Goal: Task Accomplishment & Management: Manage account settings

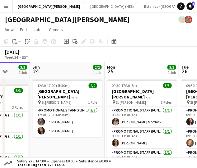
scroll to position [0, 150]
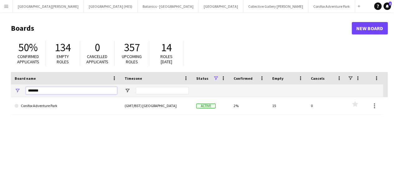
click at [81, 94] on input "*******" at bounding box center [71, 90] width 91 height 7
type input "***"
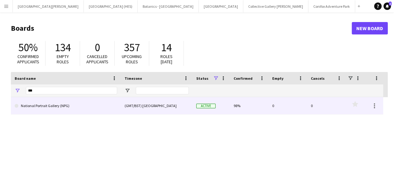
click at [72, 104] on link "National Portrait Gallery (NPG)" at bounding box center [66, 105] width 102 height 17
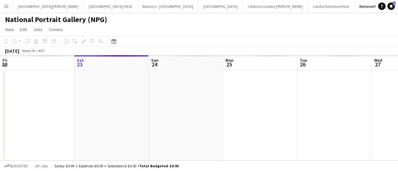
scroll to position [0, 7]
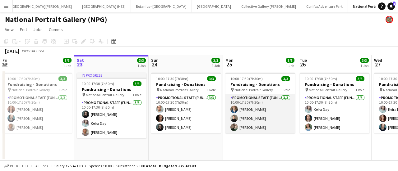
click at [267, 119] on app-card-role "Promotional Staff (Fundraiser) [DATE] 10:00-17:30 (7h30m) [PERSON_NAME] [PERSON…" at bounding box center [261, 114] width 70 height 39
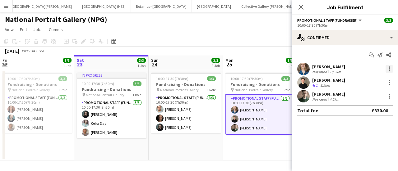
click at [391, 69] on div at bounding box center [389, 68] width 7 height 7
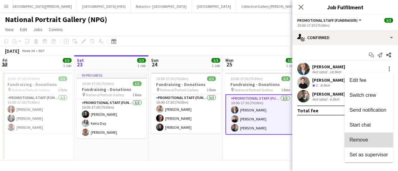
click at [360, 135] on button "Remove" at bounding box center [369, 140] width 49 height 15
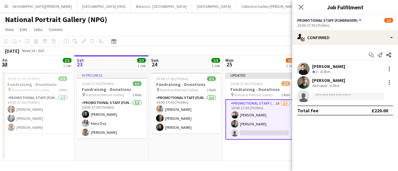
click at [334, 132] on mat-expansion-panel "check Confirmed Start chat Send notification Share [PERSON_NAME] Major Crew rat…" at bounding box center [345, 108] width 106 height 126
click at [216, 17] on div "National Portrait Gallery (NPG)" at bounding box center [199, 18] width 398 height 12
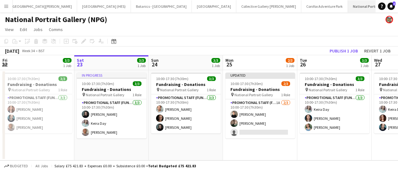
click at [366, 1] on button "National Portrait Gallery (NPG) Close" at bounding box center [378, 6] width 61 height 12
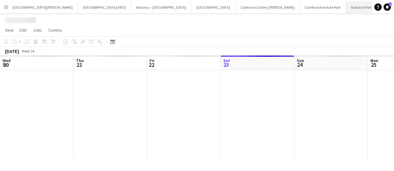
scroll to position [0, 149]
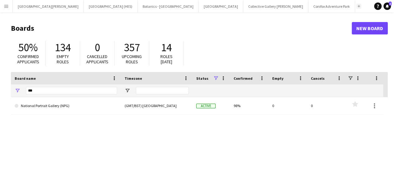
click at [356, 7] on button "Add" at bounding box center [358, 6] width 5 height 5
click at [48, 87] on input "***" at bounding box center [71, 90] width 91 height 7
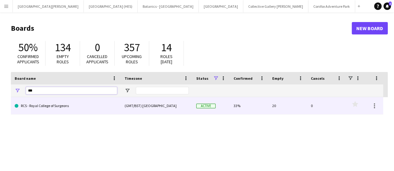
type input "***"
click at [46, 110] on link "RCS - Royal College of Surgeons" at bounding box center [66, 105] width 102 height 17
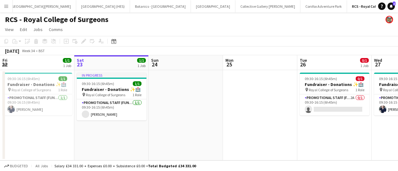
scroll to position [0, 242]
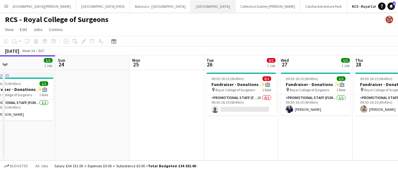
click at [191, 5] on button "[GEOGRAPHIC_DATA] Close" at bounding box center [213, 6] width 44 height 12
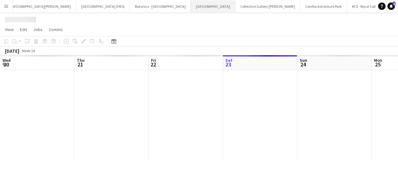
scroll to position [0, 149]
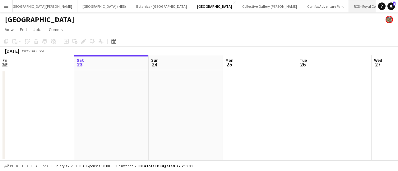
click at [349, 7] on button "RCS - Royal College of Surgeons Close" at bounding box center [378, 6] width 58 height 12
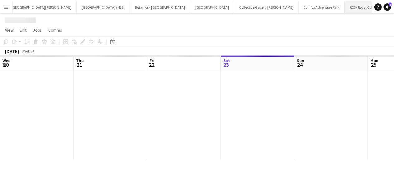
scroll to position [0, 149]
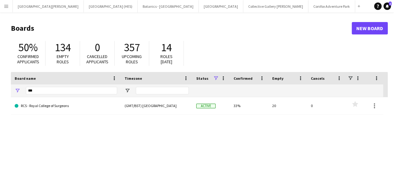
click at [355, 4] on div "Add" at bounding box center [358, 6] width 7 height 12
click at [357, 6] on app-icon "Add" at bounding box center [358, 6] width 2 height 2
click at [67, 88] on input "***" at bounding box center [71, 90] width 91 height 7
type input "***"
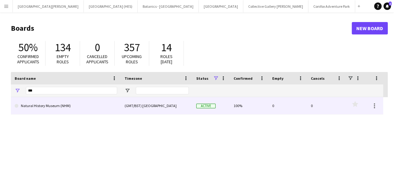
click at [49, 114] on link "Natural History Museum (NHM)" at bounding box center [66, 105] width 102 height 17
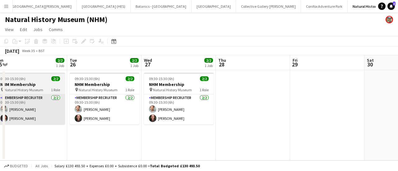
scroll to position [0, 230]
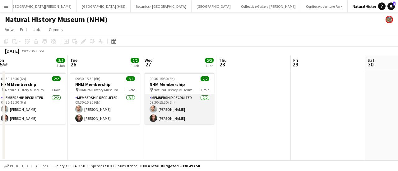
click at [170, 99] on app-card-role "Membership Recruiter [DATE] 09:30-15:30 (6h) [PERSON_NAME] [PERSON_NAME]" at bounding box center [180, 110] width 70 height 30
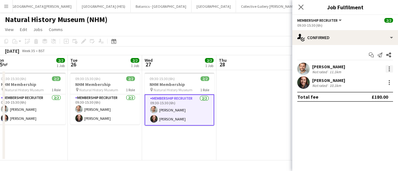
click at [392, 70] on div at bounding box center [389, 68] width 7 height 7
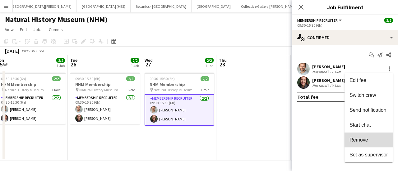
click at [359, 135] on button "Remove" at bounding box center [369, 140] width 49 height 15
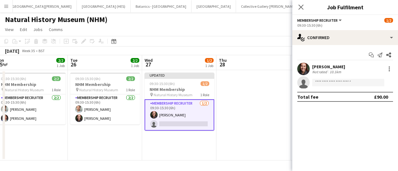
click at [253, 127] on app-date-cell at bounding box center [254, 115] width 74 height 91
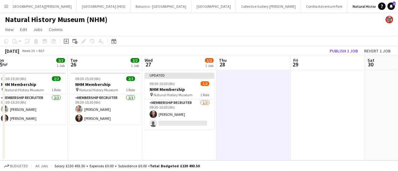
click at [11, 5] on button "Menu" at bounding box center [6, 6] width 12 height 12
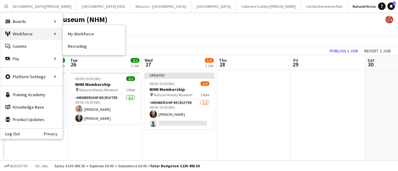
click at [36, 31] on div "Workforce Workforce" at bounding box center [31, 34] width 62 height 12
click at [80, 36] on link "My Workforce" at bounding box center [94, 34] width 62 height 12
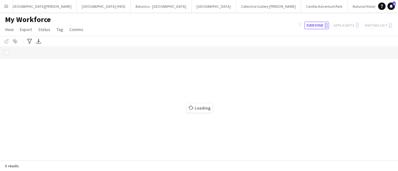
scroll to position [0, 5]
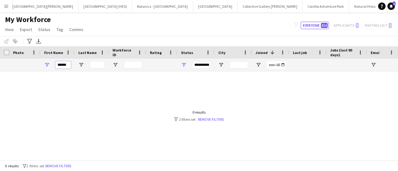
click at [67, 64] on input "*****" at bounding box center [63, 64] width 16 height 7
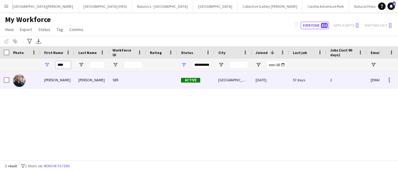
type input "****"
click at [77, 80] on div "[PERSON_NAME]" at bounding box center [92, 80] width 34 height 17
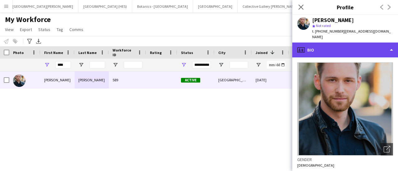
click at [343, 48] on div "profile Bio" at bounding box center [345, 50] width 106 height 15
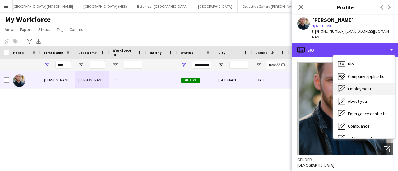
scroll to position [46, 0]
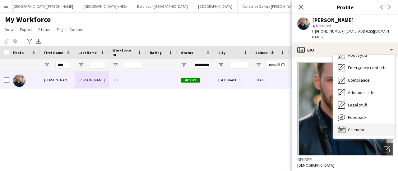
click at [352, 129] on div "Calendar Calendar" at bounding box center [364, 130] width 62 height 12
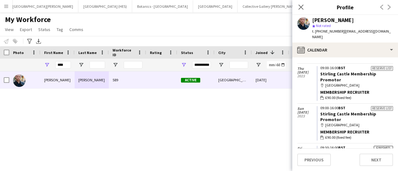
scroll to position [178, 0]
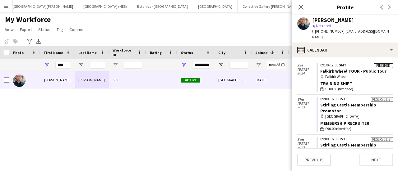
click at [139, 94] on div "[PERSON_NAME] 589 Active [GEOGRAPHIC_DATA] [DATE] 57 days 2 [EMAIL_ADDRESS][DOM…" at bounding box center [190, 114] width 380 height 84
click at [205, 19] on div "My Workforce View Views Default view New view Update view Delete view Edit name…" at bounding box center [199, 25] width 398 height 21
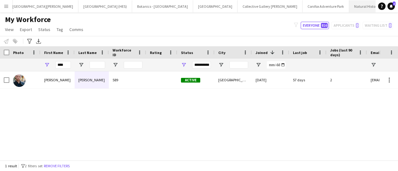
click at [349, 9] on button "Natural History Museum (NHM) Close" at bounding box center [379, 6] width 60 height 12
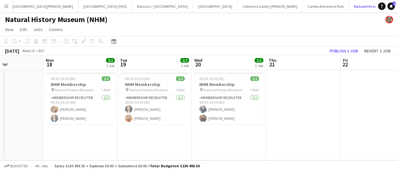
scroll to position [0, 176]
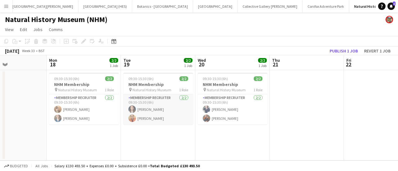
click at [136, 122] on app-card-role "Membership Recruiter [DATE] 09:30-15:30 (6h) [PERSON_NAME] [PERSON_NAME]" at bounding box center [158, 110] width 70 height 30
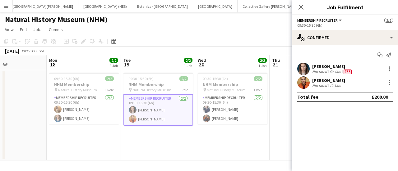
click at [301, 86] on app-user-avatar at bounding box center [303, 83] width 12 height 12
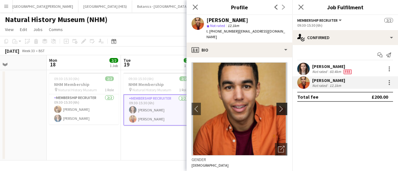
click at [278, 106] on app-icon "chevron-right" at bounding box center [283, 109] width 10 height 7
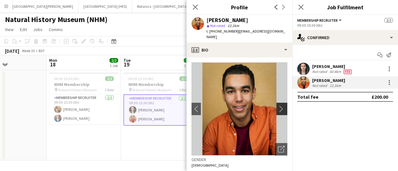
click at [278, 106] on app-icon "chevron-right" at bounding box center [283, 109] width 10 height 7
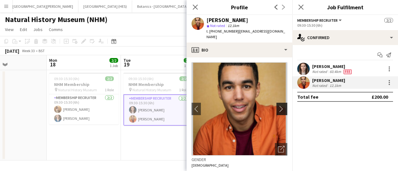
click at [278, 106] on app-icon "chevron-right" at bounding box center [283, 109] width 10 height 7
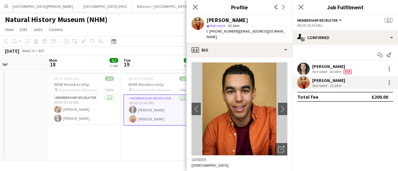
click at [150, 30] on app-page-menu "View Day view expanded Day view collapsed Month view Date picker Jump to [DATE]…" at bounding box center [199, 30] width 398 height 12
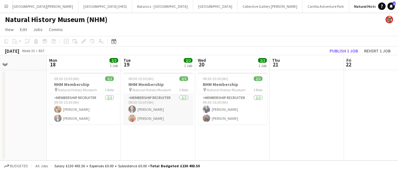
click at [132, 122] on app-card-role "Membership Recruiter [DATE] 09:30-15:30 (6h) [PERSON_NAME] [PERSON_NAME]" at bounding box center [158, 110] width 70 height 30
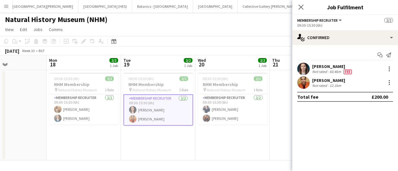
click at [308, 81] on app-user-avatar at bounding box center [303, 83] width 12 height 12
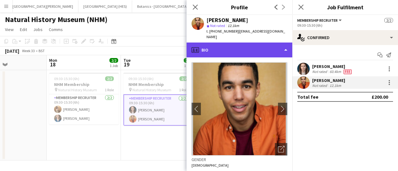
click at [239, 48] on div "profile Bio" at bounding box center [240, 50] width 106 height 15
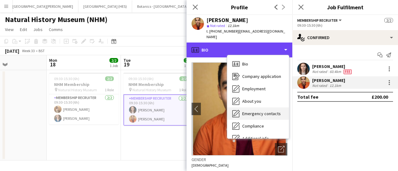
scroll to position [46, 0]
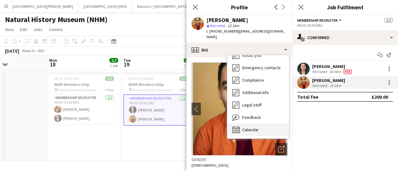
click at [245, 127] on span "Calendar" at bounding box center [250, 130] width 16 height 6
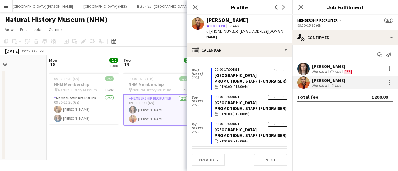
scroll to position [537, 0]
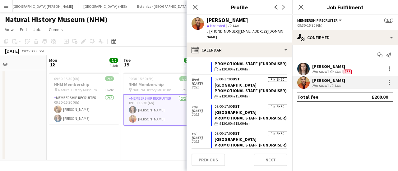
click at [125, 36] on app-toolbar "Copy Paste Paste Ctrl+V Paste with crew Ctrl+Shift+V Paste linked Job [GEOGRAPH…" at bounding box center [199, 41] width 398 height 11
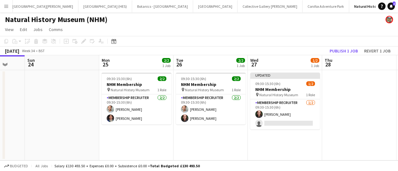
scroll to position [0, 198]
click at [291, 107] on app-card-role "Membership Recruiter [DATE] 09:30-15:30 (6h) [PERSON_NAME] single-neutral-actio…" at bounding box center [285, 115] width 70 height 30
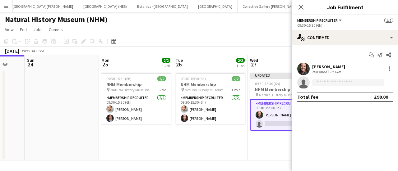
click at [328, 82] on input at bounding box center [348, 82] width 72 height 7
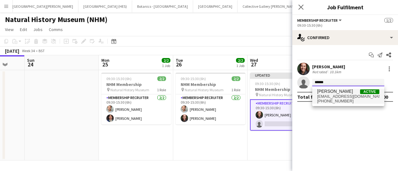
type input "******"
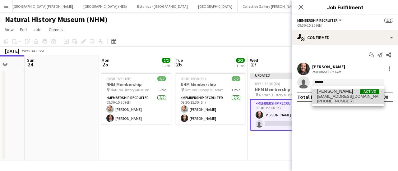
click at [326, 104] on span "[PHONE_NUMBER]" at bounding box center [348, 101] width 62 height 5
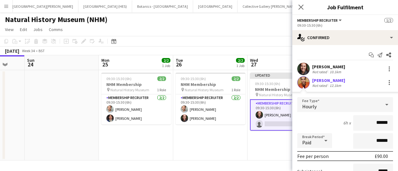
scroll to position [77, 0]
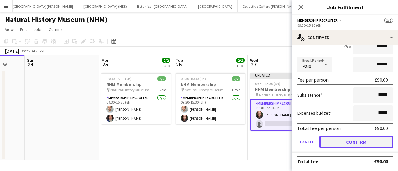
click at [347, 145] on button "Confirm" at bounding box center [356, 142] width 74 height 12
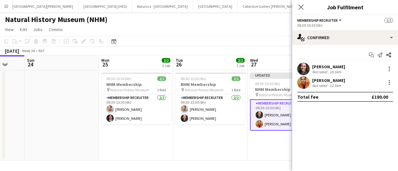
scroll to position [0, 0]
click at [268, 140] on app-date-cell "Updated 09:30-15:30 (6h) 2/2 NHM Membership pin Natural History Museum 1 Role M…" at bounding box center [285, 115] width 74 height 91
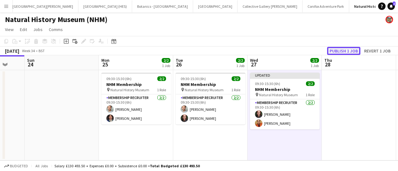
click at [339, 50] on button "Publish 1 job" at bounding box center [343, 51] width 33 height 8
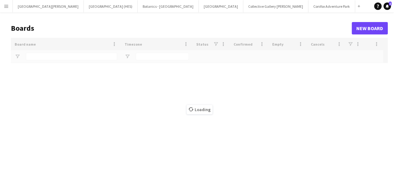
type input "***"
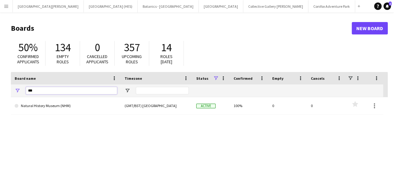
click at [82, 91] on input "***" at bounding box center [71, 90] width 91 height 7
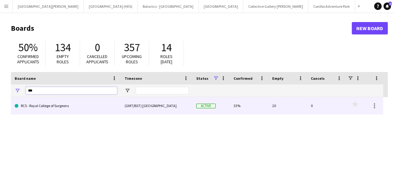
type input "***"
click at [79, 99] on link "RCS - Royal College of Surgeons" at bounding box center [66, 105] width 102 height 17
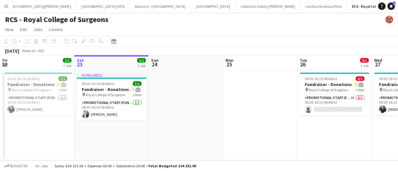
scroll to position [0, 193]
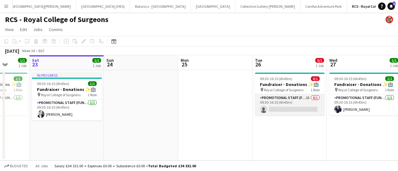
click at [304, 109] on app-card-role "Promotional Staff (Fundraiser) 2A 0/1 09:30-16:15 (6h45m) single-neutral-actions" at bounding box center [290, 105] width 70 height 21
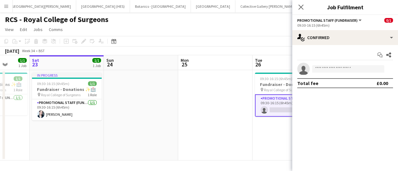
click at [335, 75] on app-invite-slot "single-neutral-actions" at bounding box center [345, 69] width 106 height 12
click at [334, 73] on app-invite-slot "single-neutral-actions" at bounding box center [345, 69] width 106 height 12
click at [335, 72] on input at bounding box center [348, 68] width 72 height 7
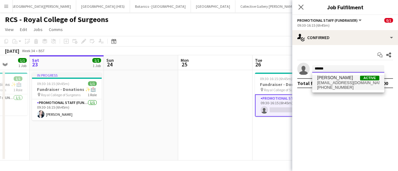
type input "******"
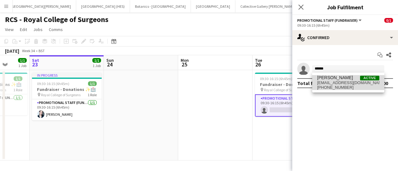
click at [339, 85] on span "[EMAIL_ADDRESS][DOMAIN_NAME]" at bounding box center [348, 83] width 62 height 5
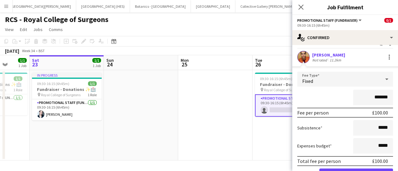
scroll to position [0, 0]
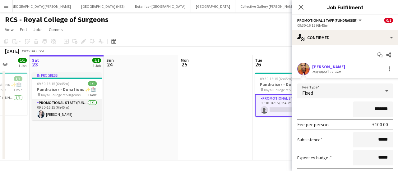
click at [83, 120] on app-card-role "Promotional Staff (Fundraiser) [DATE] 09:30-16:15 (6h45m) [PERSON_NAME]" at bounding box center [67, 110] width 70 height 21
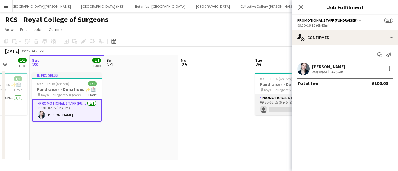
click at [276, 102] on app-card-role "Promotional Staff (Fundraiser) 2A 0/1 09:30-16:15 (6h45m) single-neutral-actions" at bounding box center [290, 105] width 70 height 21
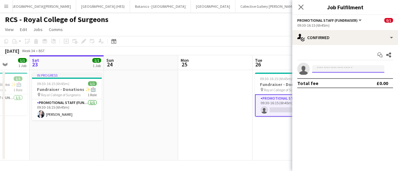
click at [344, 69] on input at bounding box center [348, 68] width 72 height 7
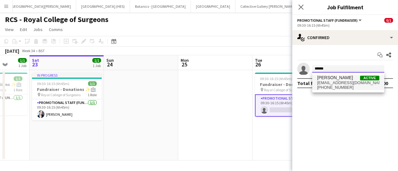
type input "******"
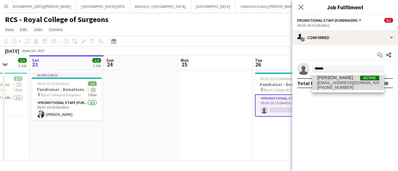
click at [348, 86] on span "[PHONE_NUMBER]" at bounding box center [348, 87] width 62 height 5
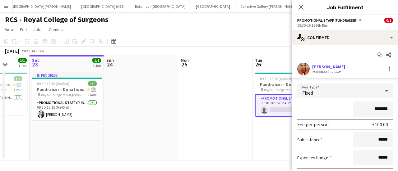
scroll to position [45, 0]
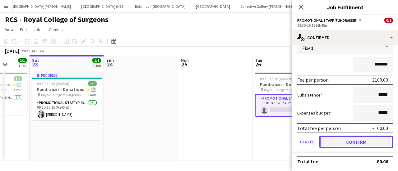
click at [345, 145] on button "Confirm" at bounding box center [356, 142] width 74 height 12
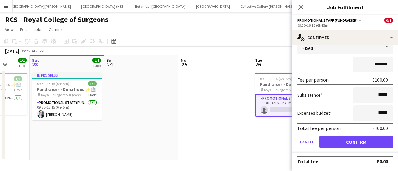
scroll to position [0, 0]
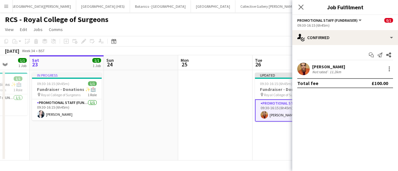
click at [263, 144] on app-date-cell "Updated 09:30-16:15 (6h45m) 1/1 Fundraiser - Donations ✨🏥 pin Royal College of …" at bounding box center [290, 115] width 74 height 91
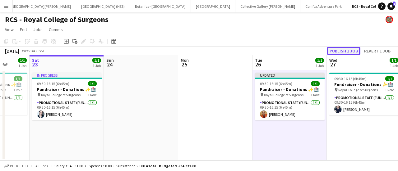
click at [338, 48] on button "Publish 1 job" at bounding box center [343, 51] width 33 height 8
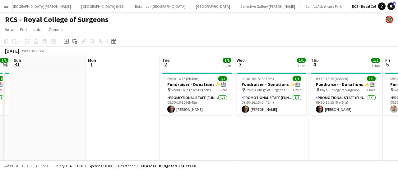
scroll to position [0, 222]
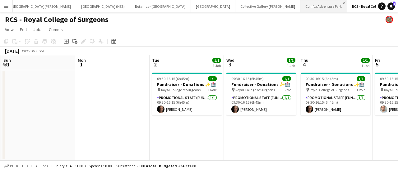
click at [343, 2] on app-icon "Close" at bounding box center [344, 3] width 2 height 2
click at [327, 4] on button "RCS - Royal College of Surgeons Close" at bounding box center [339, 6] width 63 height 12
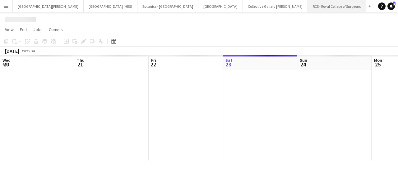
scroll to position [0, 149]
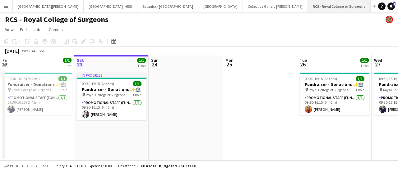
click at [329, 4] on button "RCS - Royal College of Surgeons Close" at bounding box center [339, 6] width 63 height 12
click at [329, 4] on div "[GEOGRAPHIC_DATA][PERSON_NAME] [GEOGRAPHIC_DATA] Close [GEOGRAPHIC_DATA] (HES) …" at bounding box center [193, 6] width 363 height 12
click at [326, 1] on button "RCS - Royal College of Surgeons Close" at bounding box center [339, 6] width 63 height 12
click at [367, 3] on app-icon "Close" at bounding box center [368, 3] width 2 height 2
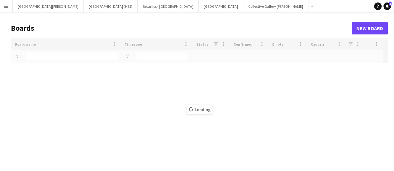
type input "***"
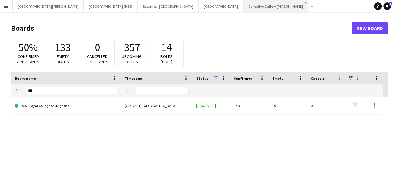
click at [304, 3] on app-icon "Close" at bounding box center [305, 3] width 2 height 2
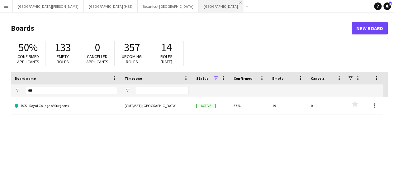
click at [239, 3] on app-icon "Close" at bounding box center [240, 3] width 2 height 2
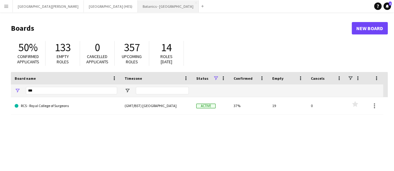
click at [138, 10] on button "Botanics - [GEOGRAPHIC_DATA] Close" at bounding box center [167, 6] width 61 height 12
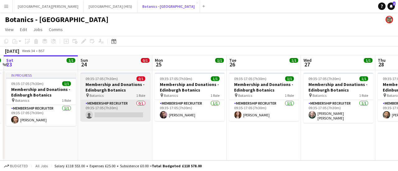
scroll to position [0, 179]
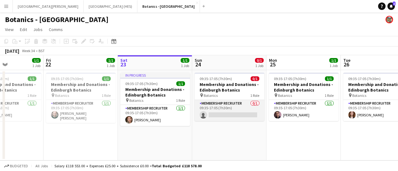
click at [225, 114] on app-card-role "Membership Recruiter 0/1 09:35-17:05 (7h30m) single-neutral-actions" at bounding box center [230, 110] width 70 height 21
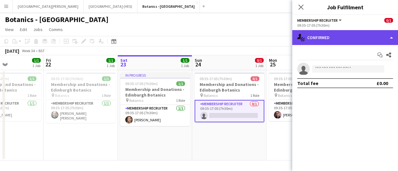
click at [325, 41] on div "single-neutral-actions-check-2 Confirmed" at bounding box center [345, 37] width 106 height 15
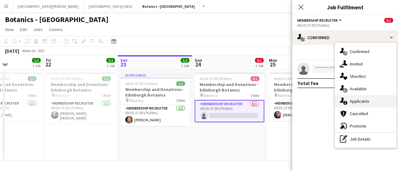
click at [361, 102] on div "single-neutral-actions-information Applicants" at bounding box center [366, 101] width 62 height 12
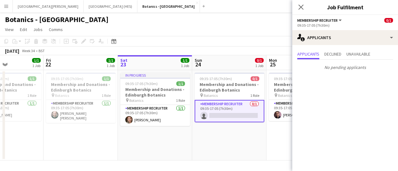
scroll to position [0, 270]
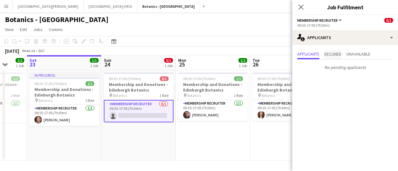
click at [333, 54] on span "Declined" at bounding box center [332, 54] width 17 height 4
click at [354, 54] on span "Unavailable" at bounding box center [359, 54] width 24 height 4
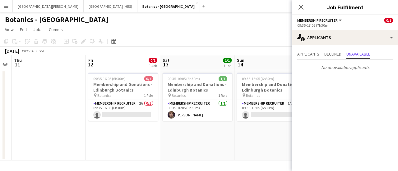
scroll to position [0, 182]
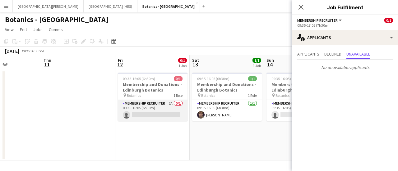
click at [170, 111] on app-card-role "Membership Recruiter 2A 0/1 09:35-16:05 (6h30m) single-neutral-actions" at bounding box center [153, 110] width 70 height 21
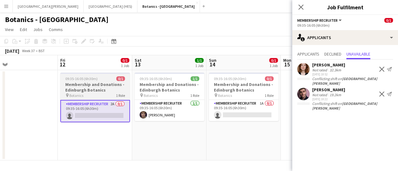
scroll to position [0, 239]
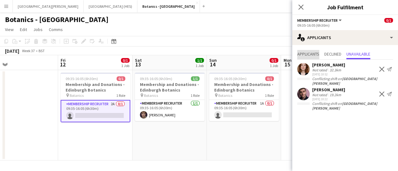
click at [299, 55] on span "Applicants" at bounding box center [308, 54] width 22 height 4
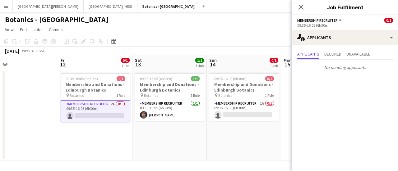
click at [248, 123] on app-date-cell "09:35-16:05 (6h30m) 0/1 Membership and Donations - Edinburgh Botanics pin Botan…" at bounding box center [244, 115] width 74 height 91
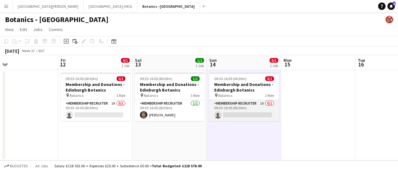
click at [247, 117] on app-card-role "Membership Recruiter 1A 0/1 09:35-16:05 (6h30m) single-neutral-actions" at bounding box center [244, 110] width 70 height 21
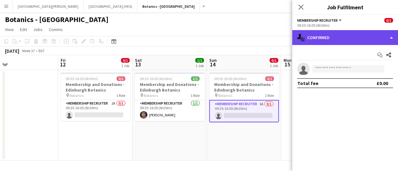
click at [350, 39] on div "single-neutral-actions-check-2 Confirmed" at bounding box center [345, 37] width 106 height 15
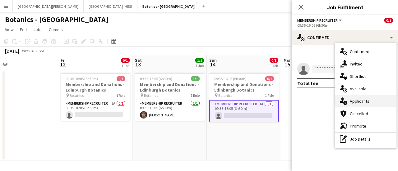
click at [357, 105] on div "single-neutral-actions-information Applicants" at bounding box center [366, 101] width 62 height 12
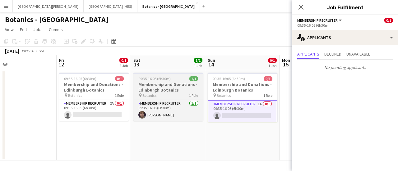
scroll to position [0, 241]
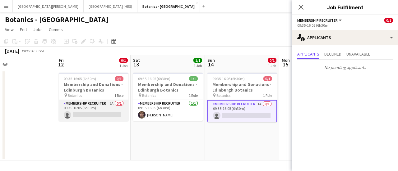
click at [91, 107] on app-card-role "Membership Recruiter 2A 0/1 09:35-16:05 (6h30m) single-neutral-actions" at bounding box center [94, 110] width 70 height 21
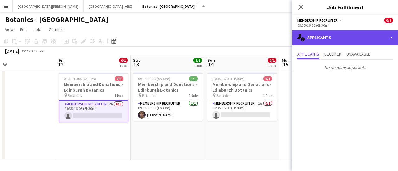
click at [340, 30] on div "single-neutral-actions-information Applicants" at bounding box center [345, 37] width 106 height 15
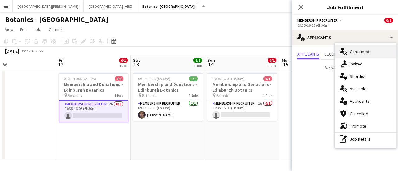
click at [358, 49] on div "single-neutral-actions-check-2 Confirmed" at bounding box center [366, 51] width 62 height 12
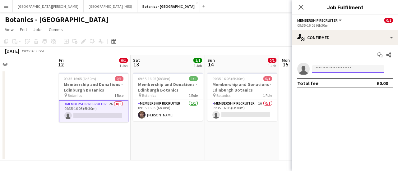
click at [341, 68] on input at bounding box center [348, 68] width 72 height 7
type input "*"
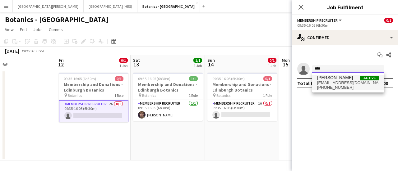
type input "****"
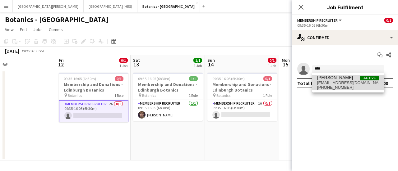
click at [340, 82] on span "[EMAIL_ADDRESS][DOMAIN_NAME]" at bounding box center [348, 83] width 62 height 5
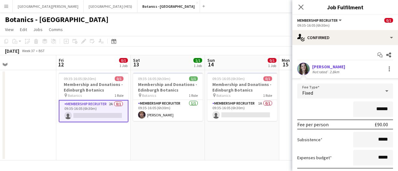
scroll to position [45, 0]
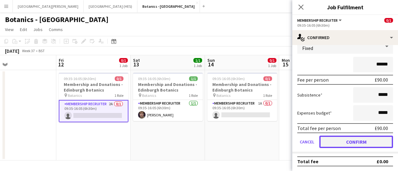
click at [338, 146] on button "Confirm" at bounding box center [356, 142] width 74 height 12
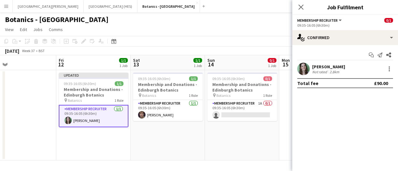
scroll to position [0, 0]
click at [195, 51] on div "[DATE] Week 37 • BST Publish 1 job Revert 1 job" at bounding box center [199, 51] width 398 height 9
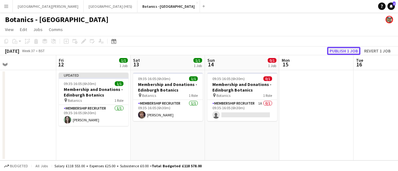
click at [343, 48] on button "Publish 1 job" at bounding box center [343, 51] width 33 height 8
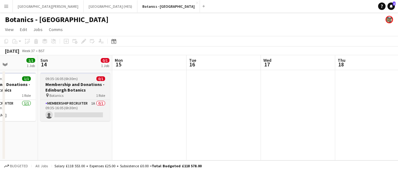
scroll to position [0, 250]
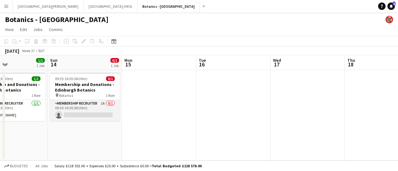
click at [103, 117] on app-card-role "Membership Recruiter 1A 0/1 09:35-16:05 (6h30m) single-neutral-actions" at bounding box center [85, 110] width 70 height 21
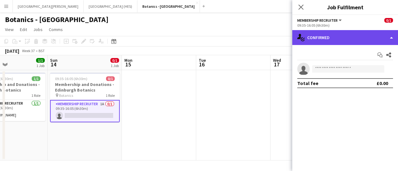
click at [355, 41] on div "single-neutral-actions-check-2 Confirmed" at bounding box center [345, 37] width 106 height 15
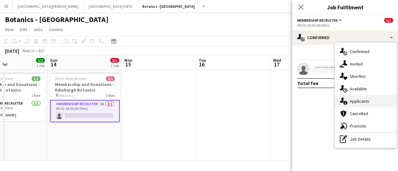
click at [368, 98] on div "single-neutral-actions-information Applicants" at bounding box center [366, 101] width 62 height 12
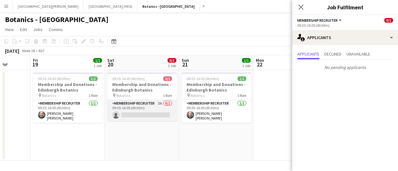
click at [129, 115] on app-card-role "Membership Recruiter 3A 0/1 09:35-16:05 (6h30m) single-neutral-actions" at bounding box center [142, 110] width 70 height 21
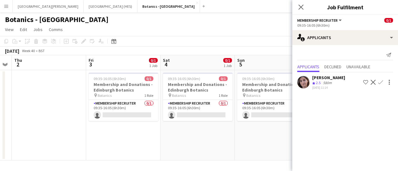
scroll to position [0, 235]
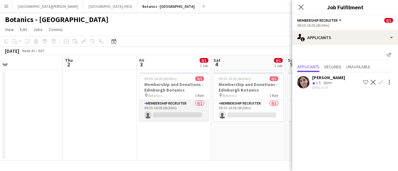
click at [149, 119] on app-card-role "Membership Recruiter 0/1 09:35-16:05 (6h30m) single-neutral-actions" at bounding box center [174, 110] width 70 height 21
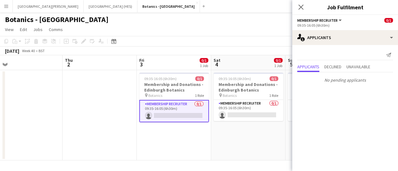
scroll to position [0, 235]
click at [45, 7] on button "[GEOGRAPHIC_DATA][PERSON_NAME] [GEOGRAPHIC_DATA] Close" at bounding box center [48, 6] width 71 height 12
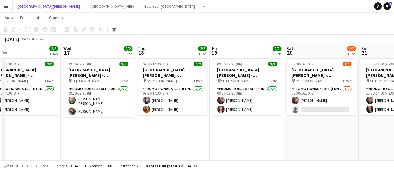
scroll to position [0, 245]
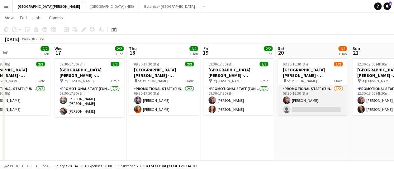
click at [304, 107] on app-card-role "Promotional Staff (Fundraiser) [DATE] 08:30-16:30 (8h) [PERSON_NAME] single-neu…" at bounding box center [312, 101] width 70 height 30
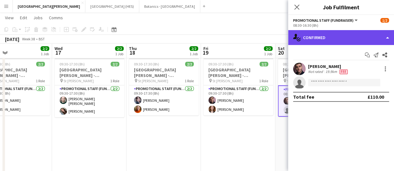
click at [327, 32] on div "single-neutral-actions-check-2 Confirmed" at bounding box center [341, 37] width 106 height 15
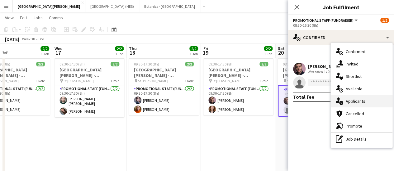
click at [348, 96] on div "single-neutral-actions-information Applicants" at bounding box center [361, 101] width 62 height 12
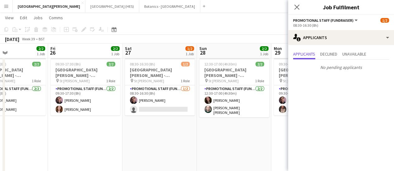
scroll to position [0, 175]
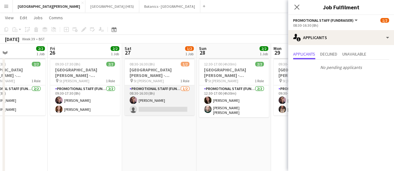
click at [172, 105] on app-card-role "Promotional Staff (Fundraiser) [DATE] 08:30-16:30 (8h) [PERSON_NAME] single-neu…" at bounding box center [159, 101] width 70 height 30
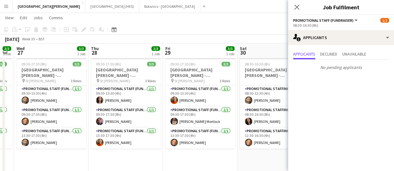
scroll to position [0, 135]
click at [292, 9] on div "Close pop-in" at bounding box center [296, 7] width 17 height 14
click at [294, 9] on icon at bounding box center [296, 7] width 6 height 6
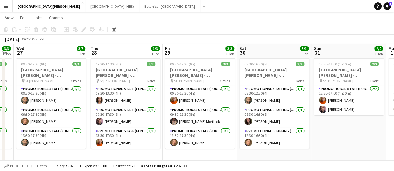
click at [281, 24] on app-toolbar "Copy Paste Paste Ctrl+V Paste with crew Ctrl+Shift+V Paste linked Job [GEOGRAPH…" at bounding box center [197, 29] width 394 height 11
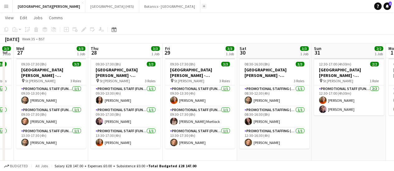
click at [203, 6] on app-icon "Add" at bounding box center [204, 6] width 2 height 2
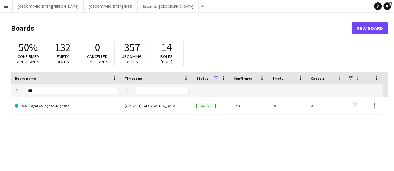
click at [63, 95] on div "***" at bounding box center [71, 91] width 91 height 12
click at [63, 94] on input "***" at bounding box center [71, 90] width 91 height 7
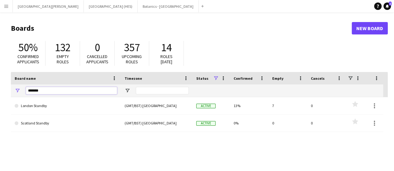
type input "*******"
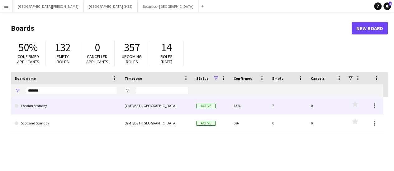
click at [65, 103] on link "London Standby" at bounding box center [66, 105] width 102 height 17
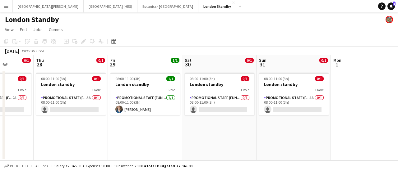
scroll to position [0, 190]
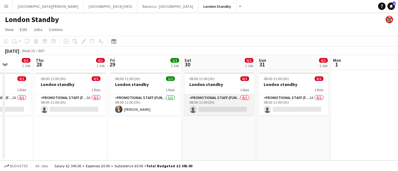
click at [219, 106] on app-card-role "Promotional Staff (Fundraiser) 0/1 08:00-11:00 (3h) single-neutral-actions" at bounding box center [219, 105] width 70 height 21
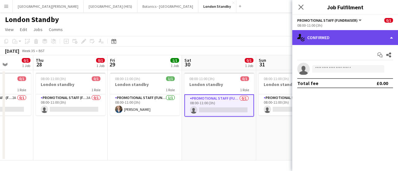
click at [335, 32] on div "single-neutral-actions-check-2 Confirmed" at bounding box center [345, 37] width 106 height 15
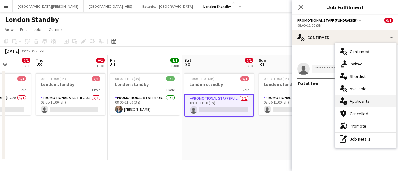
click at [365, 103] on div "single-neutral-actions-information Applicants" at bounding box center [366, 101] width 62 height 12
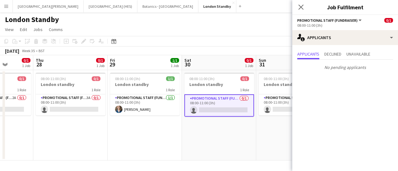
scroll to position [0, 258]
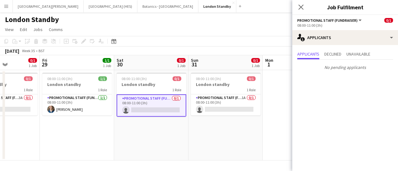
click at [211, 111] on app-card-role "Promotional Staff (Fundraiser) 1A 0/1 08:00-11:00 (3h) single-neutral-actions" at bounding box center [226, 105] width 70 height 21
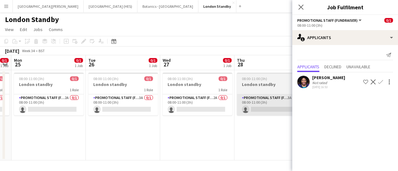
scroll to position [0, 211]
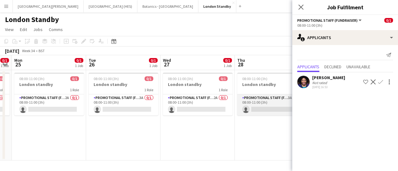
click at [251, 108] on app-card-role "Promotional Staff (Fundraiser) 3A 0/1 08:00-11:00 (3h) single-neutral-actions" at bounding box center [272, 105] width 70 height 21
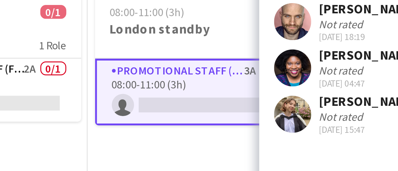
click at [302, 112] on app-user-avatar at bounding box center [303, 113] width 12 height 12
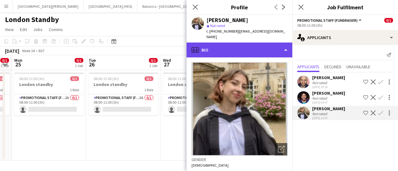
click at [245, 46] on div "profile Bio" at bounding box center [240, 50] width 106 height 15
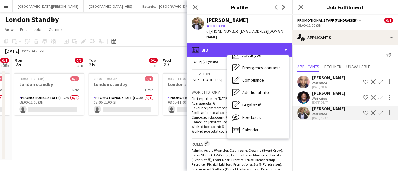
scroll to position [122, 0]
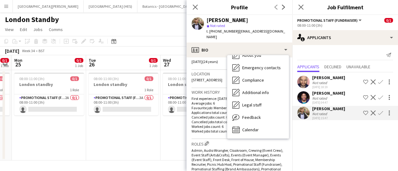
click at [226, 148] on span "Admin, Audio Wrangler, Cloakroom, Crewing (Event Crew), Event Staff (Arts&Craft…" at bounding box center [238, 162] width 92 height 28
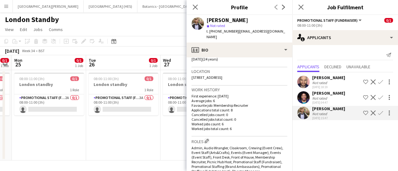
scroll to position [130, 0]
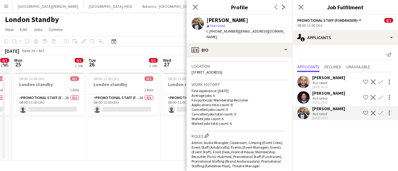
drag, startPoint x: 246, startPoint y: 66, endPoint x: 191, endPoint y: 67, distance: 55.1
click at [191, 67] on app-crew-profile-bio "Open photos pop-in Gender [DEMOGRAPHIC_DATA] Birthday [DEMOGRAPHIC_DATA] (24 ye…" at bounding box center [240, 115] width 106 height 114
copy span "[STREET_ADDRESS]"
click at [258, 121] on p "Worked jobs total count: 6" at bounding box center [240, 123] width 96 height 5
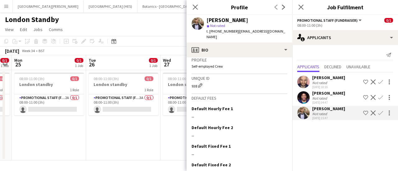
scroll to position [327, 0]
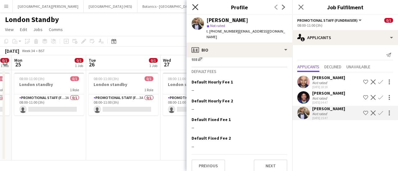
click at [197, 7] on icon "Close pop-in" at bounding box center [195, 7] width 6 height 6
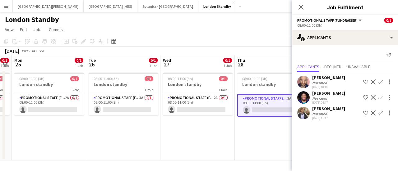
click at [190, 43] on app-toolbar "Copy Paste Paste Ctrl+V Paste with crew Ctrl+Shift+V Paste linked Job [GEOGRAPH…" at bounding box center [199, 41] width 398 height 11
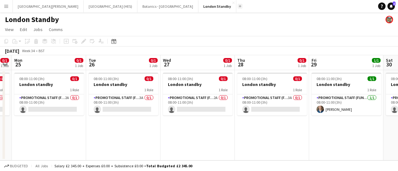
click at [238, 7] on button "Add" at bounding box center [240, 6] width 5 height 5
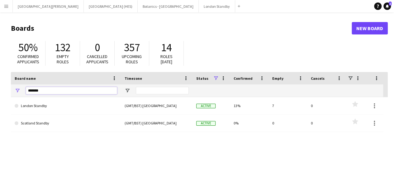
click at [35, 88] on input "*******" at bounding box center [71, 90] width 91 height 7
type input "***"
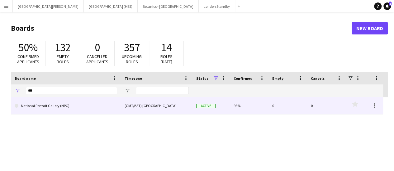
click at [35, 111] on link "National Portrait Gallery (NPG)" at bounding box center [66, 105] width 102 height 17
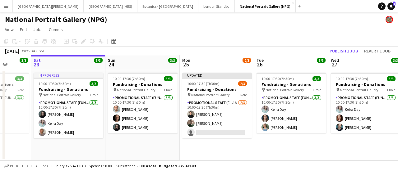
scroll to position [0, 206]
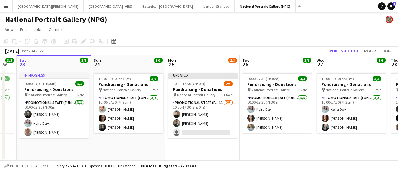
click at [210, 36] on app-toolbar "Copy Paste Paste Ctrl+V Paste with crew Ctrl+Shift+V Paste linked Job [GEOGRAPH…" at bounding box center [199, 41] width 398 height 11
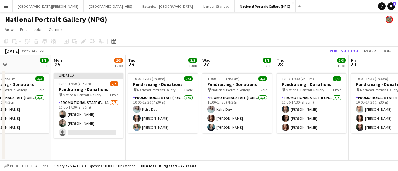
scroll to position [0, 172]
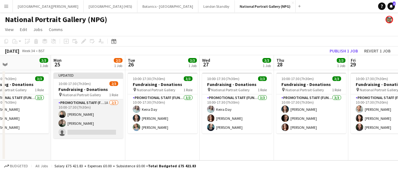
click at [109, 124] on app-card-role "Promotional Staff (Fundraiser) 1A [DATE] 10:00-17:30 (7h30m) [PERSON_NAME] [PER…" at bounding box center [89, 119] width 70 height 39
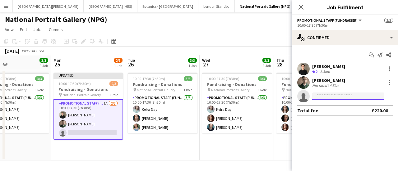
click at [322, 95] on input at bounding box center [348, 96] width 72 height 7
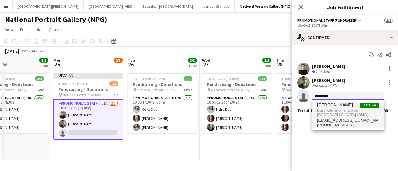
type input "*********"
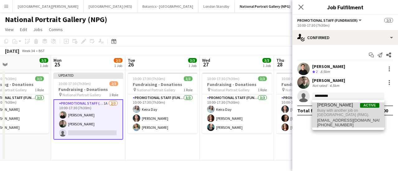
click at [345, 119] on span "[EMAIL_ADDRESS][DOMAIN_NAME]" at bounding box center [348, 120] width 62 height 5
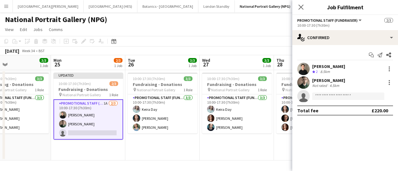
click at [186, 21] on div "National Portrait Gallery (NPG)" at bounding box center [199, 18] width 398 height 12
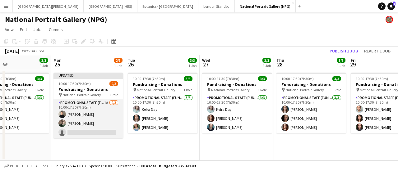
click at [101, 131] on app-card-role "Promotional Staff (Fundraiser) 1A [DATE] 10:00-17:30 (7h30m) [PERSON_NAME] [PER…" at bounding box center [89, 119] width 70 height 39
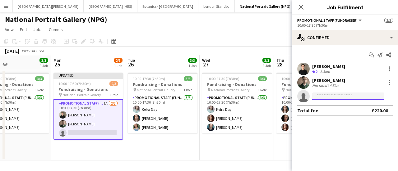
click at [346, 96] on input at bounding box center [348, 96] width 72 height 7
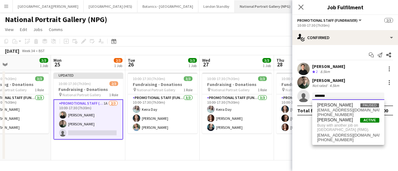
type input "*******"
click at [235, 2] on button "National Portrait Gallery (NPG) Close" at bounding box center [265, 6] width 61 height 12
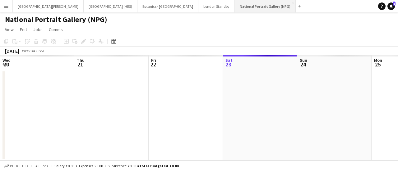
scroll to position [0, 149]
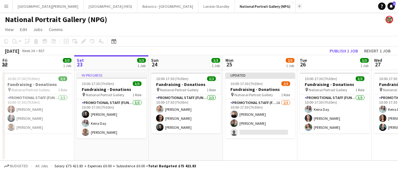
click at [297, 8] on button "Add" at bounding box center [299, 6] width 5 height 5
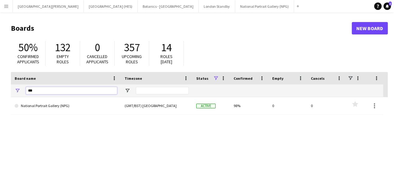
click at [40, 91] on input "***" at bounding box center [71, 90] width 91 height 7
type input "***"
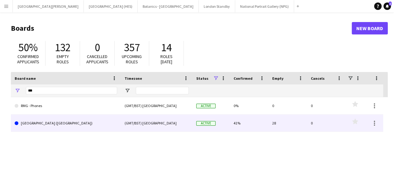
click at [42, 117] on link "[GEOGRAPHIC_DATA] ([GEOGRAPHIC_DATA])" at bounding box center [66, 123] width 102 height 17
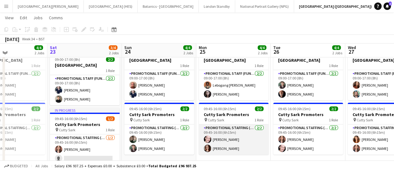
scroll to position [23, 0]
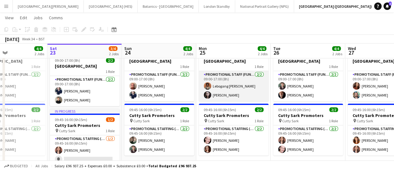
click at [225, 90] on app-card-role "Promotional Staff (Fundraiser) [DATE] 09:00-17:00 (8h) [PERSON_NAME]" at bounding box center [233, 86] width 70 height 30
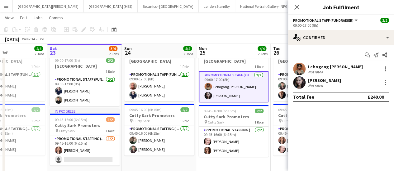
click at [320, 70] on div "Not rated" at bounding box center [316, 72] width 16 height 5
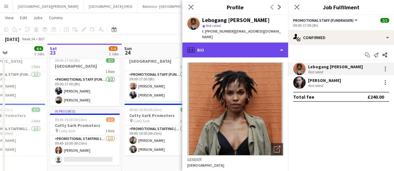
click at [273, 43] on div "profile Bio" at bounding box center [235, 50] width 106 height 15
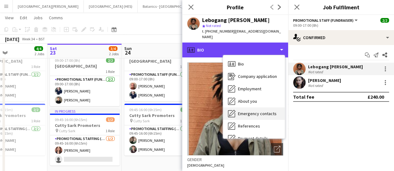
scroll to position [71, 0]
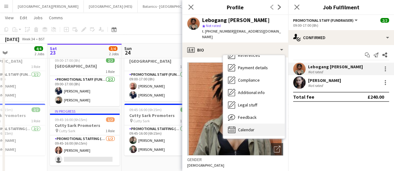
click at [248, 128] on div "Calendar Calendar" at bounding box center [254, 130] width 62 height 12
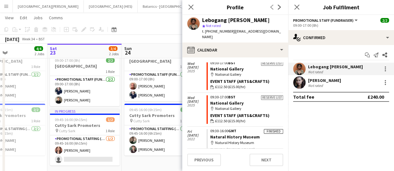
scroll to position [116, 0]
click at [161, 33] on app-toolbar "Copy Paste Paste Ctrl+V Paste with crew Ctrl+Shift+V Paste linked Job [GEOGRAPH…" at bounding box center [197, 29] width 394 height 11
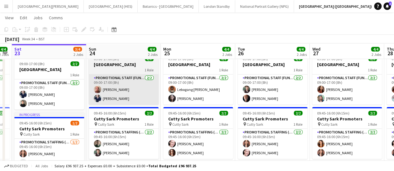
scroll to position [20, 0]
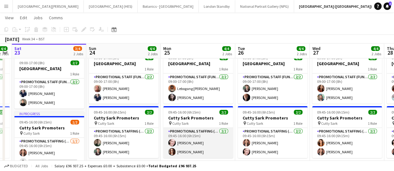
click at [190, 146] on app-card-role "Promotional Staffing (Brand Ambassadors) [DATE] 09:45-16:00 (6h15m) [PERSON_NAM…" at bounding box center [198, 143] width 70 height 30
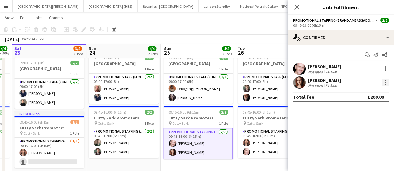
click at [386, 84] on div at bounding box center [384, 82] width 7 height 7
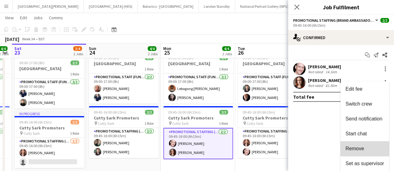
click at [357, 145] on button "Remove" at bounding box center [364, 149] width 49 height 15
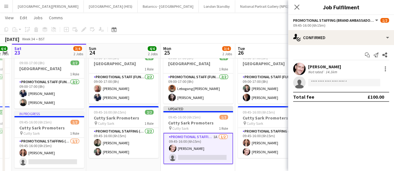
click at [226, 15] on app-page-menu "View Day view expanded Day view collapsed Month view Date picker Jump to [DATE]…" at bounding box center [197, 18] width 394 height 12
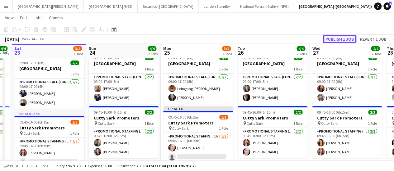
click at [341, 36] on button "Publish 1 job" at bounding box center [339, 39] width 33 height 8
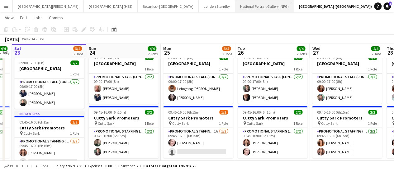
click at [235, 5] on button "National Portrait Gallery (NPG) Close" at bounding box center [264, 6] width 59 height 12
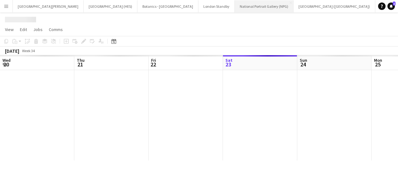
scroll to position [0, 149]
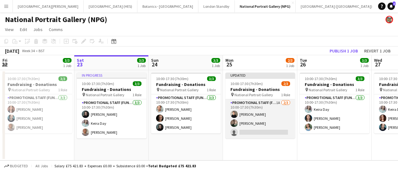
click at [254, 129] on app-card-role "Promotional Staff (Fundraiser) 1A [DATE] 10:00-17:30 (7h30m) [PERSON_NAME] [PER…" at bounding box center [261, 119] width 70 height 39
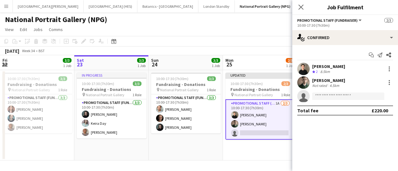
click at [329, 100] on app-invite-slot "single-neutral-actions" at bounding box center [345, 96] width 106 height 12
click at [330, 96] on input at bounding box center [348, 96] width 72 height 7
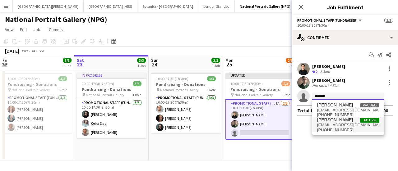
type input "*******"
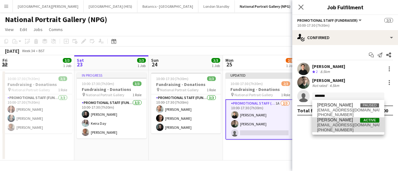
click at [350, 128] on span "[PHONE_NUMBER]" at bounding box center [348, 130] width 62 height 5
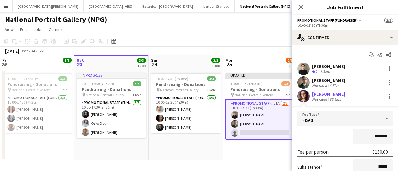
type input "*******"
click at [320, 141] on div "*******" at bounding box center [345, 137] width 96 height 16
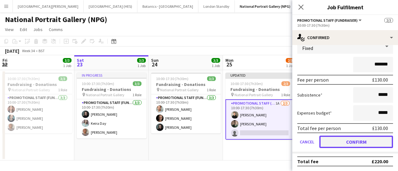
click at [336, 140] on button "Confirm" at bounding box center [356, 142] width 74 height 12
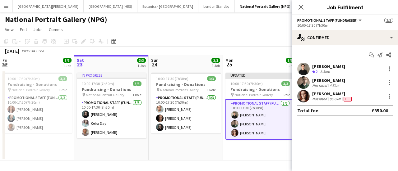
scroll to position [0, 0]
click at [257, 166] on app-board "National Portrait Gallery (NPG) View Day view expanded Day view collapsed Month…" at bounding box center [199, 91] width 398 height 159
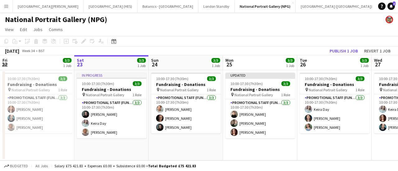
click at [327, 23] on div "National Portrait Gallery (NPG)" at bounding box center [199, 18] width 398 height 12
click at [351, 52] on button "Publish 1 job" at bounding box center [343, 51] width 33 height 8
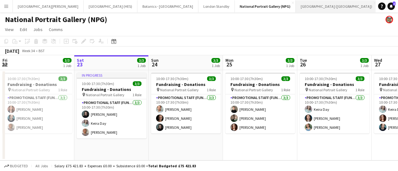
click at [296, 7] on button "[GEOGRAPHIC_DATA] (RMG) Close" at bounding box center [337, 6] width 82 height 12
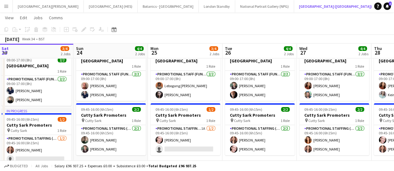
scroll to position [0, 224]
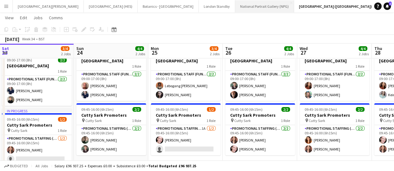
click at [235, 8] on button "National Portrait Gallery (NPG) Close" at bounding box center [264, 6] width 59 height 12
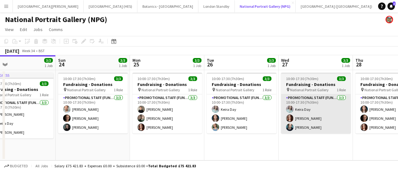
scroll to position [0, 241]
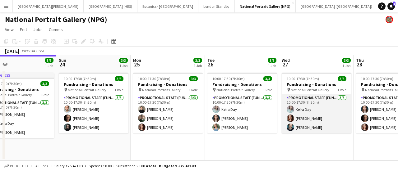
click at [316, 121] on app-card-role "Promotional Staff (Fundraiser) [DATE] 10:00-17:30 (7h30m) [PERSON_NAME] [PERSON…" at bounding box center [317, 114] width 70 height 39
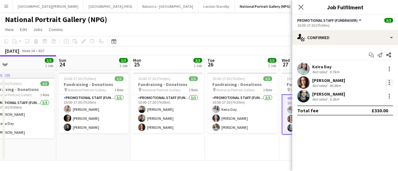
click at [389, 82] on div at bounding box center [389, 82] width 1 height 1
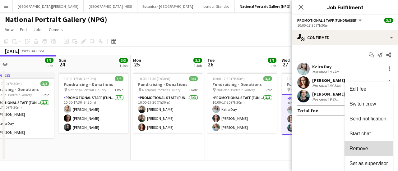
click at [363, 143] on button "Remove" at bounding box center [369, 149] width 49 height 15
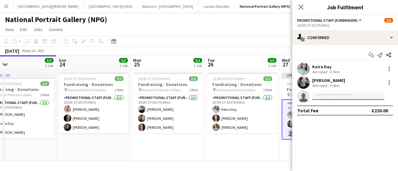
click at [348, 97] on input at bounding box center [348, 96] width 72 height 7
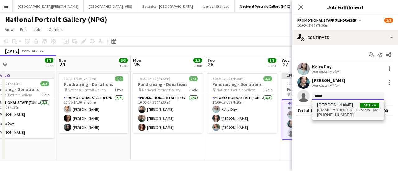
type input "*****"
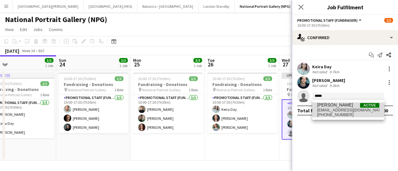
click at [342, 107] on span "[PERSON_NAME] Active" at bounding box center [348, 105] width 62 height 5
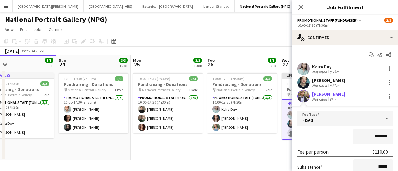
scroll to position [72, 0]
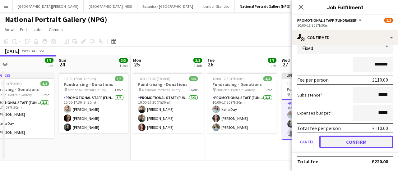
click at [334, 148] on button "Confirm" at bounding box center [356, 142] width 74 height 12
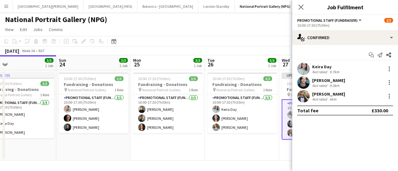
scroll to position [0, 0]
click at [261, 43] on app-toolbar "Copy Paste Paste Ctrl+V Paste with crew Ctrl+Shift+V Paste linked Job [GEOGRAPH…" at bounding box center [199, 41] width 398 height 11
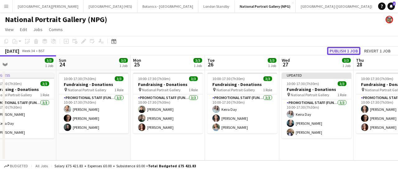
click at [351, 51] on button "Publish 1 job" at bounding box center [343, 51] width 33 height 8
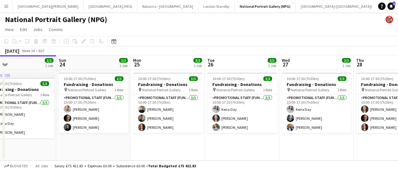
scroll to position [0, 265]
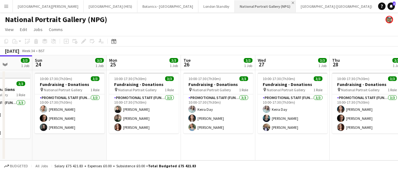
click at [292, 2] on app-icon "Close" at bounding box center [293, 3] width 2 height 2
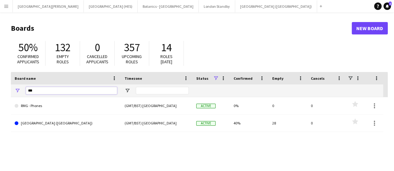
click at [45, 91] on input "***" at bounding box center [71, 90] width 91 height 7
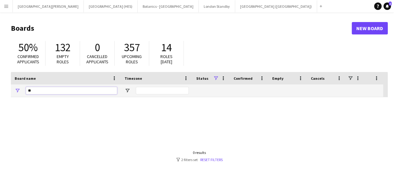
type input "*"
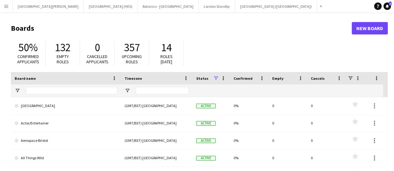
click at [8, 12] on button "Menu" at bounding box center [6, 6] width 12 height 12
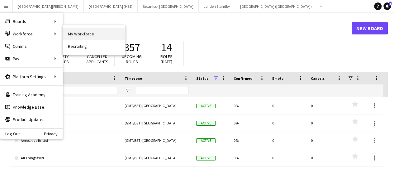
click at [68, 33] on link "My Workforce" at bounding box center [94, 34] width 62 height 12
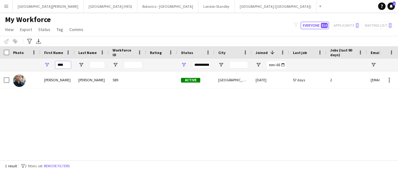
click at [65, 66] on input "****" at bounding box center [63, 64] width 16 height 7
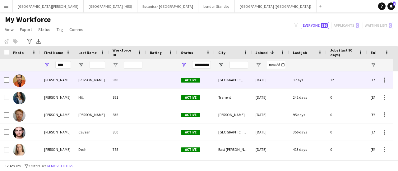
click at [70, 77] on div "[PERSON_NAME]" at bounding box center [57, 80] width 34 height 17
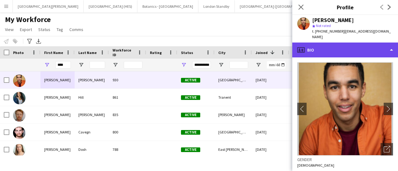
click at [306, 49] on div "profile Bio" at bounding box center [345, 50] width 106 height 15
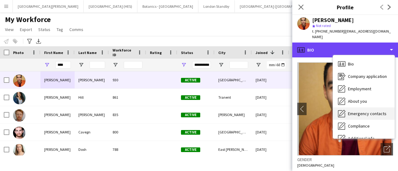
scroll to position [46, 0]
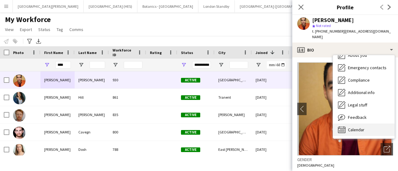
click at [354, 127] on span "Calendar" at bounding box center [356, 130] width 16 height 6
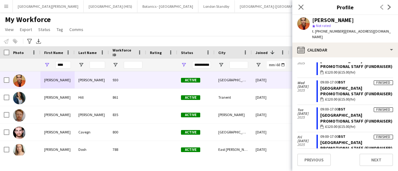
scroll to position [568, 0]
click at [67, 65] on input "****" at bounding box center [63, 64] width 16 height 7
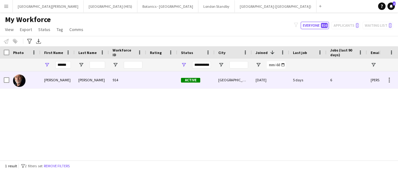
click at [72, 86] on div "[PERSON_NAME]" at bounding box center [57, 80] width 34 height 17
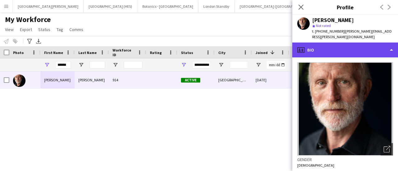
click at [375, 43] on div "profile Bio" at bounding box center [345, 50] width 106 height 15
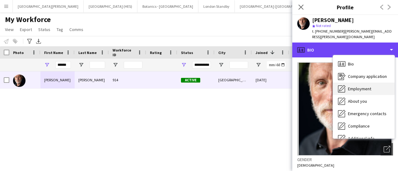
scroll to position [46, 0]
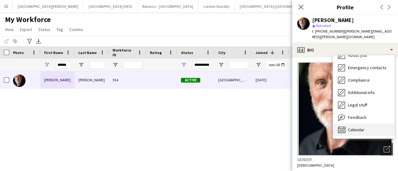
click at [355, 127] on span "Calendar" at bounding box center [356, 130] width 16 height 6
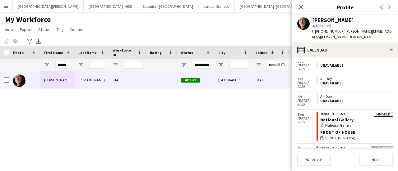
scroll to position [1078, 0]
click at [303, 4] on app-icon "Close pop-in" at bounding box center [301, 7] width 9 height 9
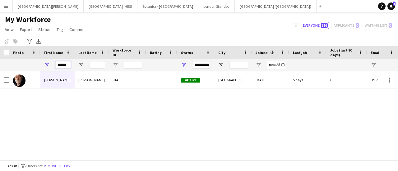
click at [62, 68] on input "******" at bounding box center [63, 64] width 16 height 7
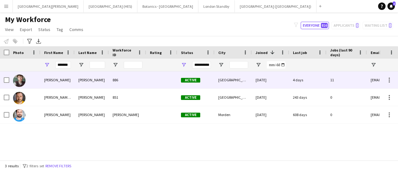
click at [65, 80] on div "[PERSON_NAME]" at bounding box center [57, 80] width 34 height 17
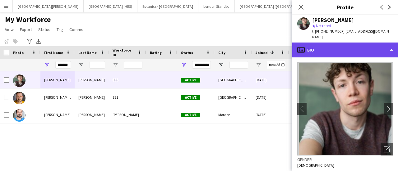
click at [331, 43] on div "profile Bio" at bounding box center [345, 50] width 106 height 15
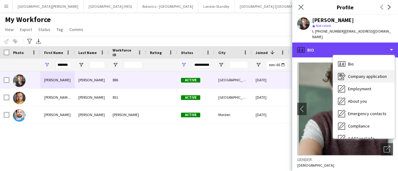
scroll to position [46, 0]
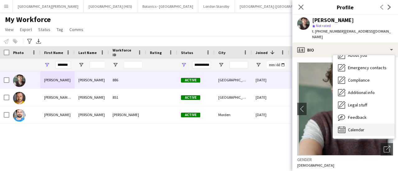
click at [357, 127] on span "Calendar" at bounding box center [356, 130] width 16 height 6
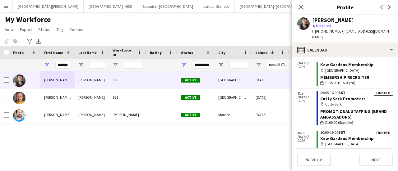
scroll to position [389, 0]
drag, startPoint x: 353, startPoint y: 103, endPoint x: 357, endPoint y: 101, distance: 3.5
click at [357, 86] on app-crew-calendar-job-card "Finished 10:00-19:00 BST [GEOGRAPHIC_DATA] Membership map-marker Kew Gardens Me…" at bounding box center [355, 71] width 77 height 29
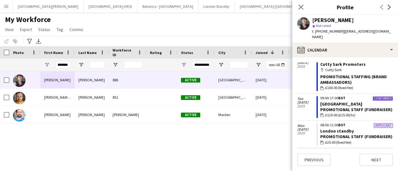
scroll to position [0, 0]
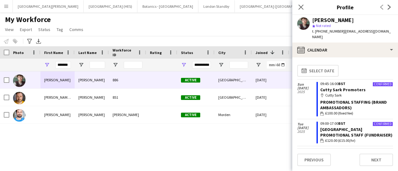
click at [247, 34] on div "My Workforce View Views Default view New view Update view Delete view Edit name…" at bounding box center [199, 25] width 398 height 21
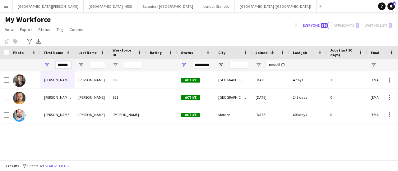
click at [64, 62] on input "*******" at bounding box center [63, 64] width 16 height 7
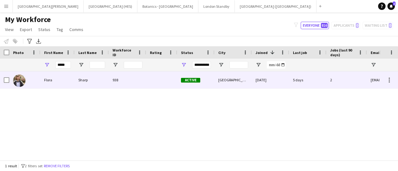
click at [66, 77] on div "Flora" at bounding box center [57, 80] width 34 height 17
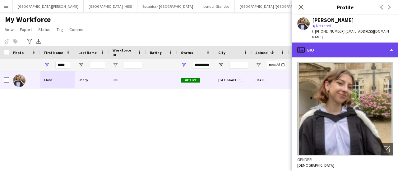
click at [320, 44] on div "profile Bio" at bounding box center [345, 50] width 106 height 15
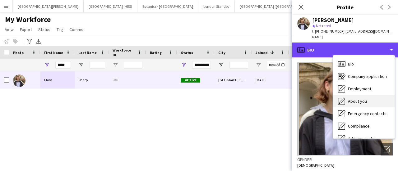
scroll to position [46, 0]
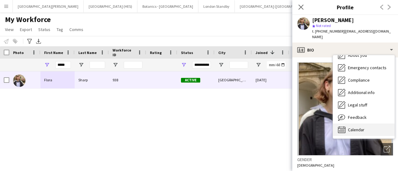
click at [353, 127] on span "Calendar" at bounding box center [356, 130] width 16 height 6
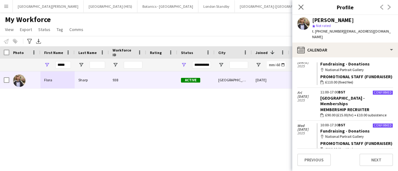
scroll to position [186, 0]
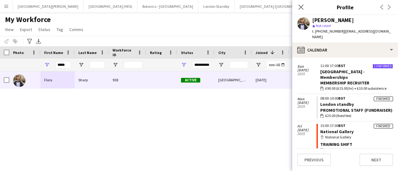
click at [228, 110] on div "[PERSON_NAME] 938 Active [GEOGRAPHIC_DATA] [DATE] 5 days 2 [EMAIL_ADDRESS][DOMA…" at bounding box center [190, 114] width 380 height 84
click at [68, 64] on input "*****" at bounding box center [63, 64] width 16 height 7
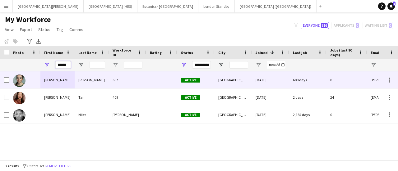
type input "******"
click at [52, 84] on div "[PERSON_NAME]" at bounding box center [57, 80] width 34 height 17
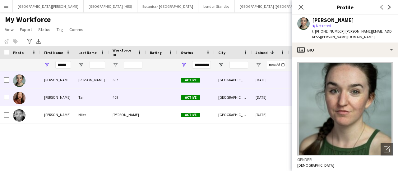
click at [48, 99] on div "[PERSON_NAME]" at bounding box center [57, 97] width 34 height 17
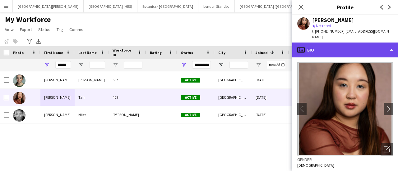
click at [364, 43] on div "profile Bio" at bounding box center [345, 50] width 106 height 15
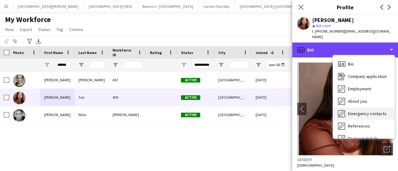
scroll to position [71, 0]
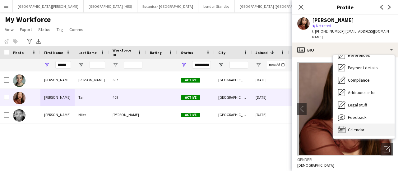
click at [357, 127] on span "Calendar" at bounding box center [356, 130] width 16 height 6
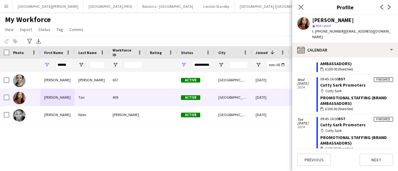
scroll to position [2621, 0]
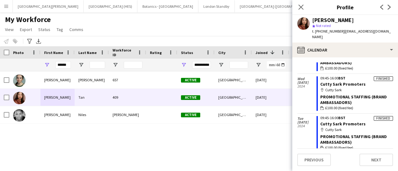
click at [194, 27] on div "My Workforce View Views Default view New view Update view Delete view Edit name…" at bounding box center [199, 25] width 398 height 21
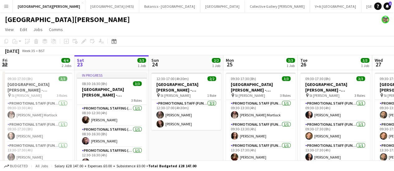
scroll to position [0, 275]
